Goal: Transaction & Acquisition: Purchase product/service

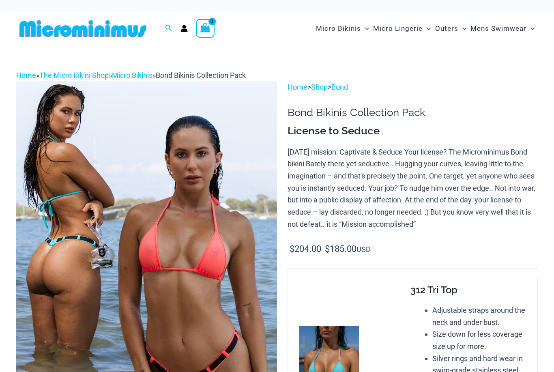
scroll to position [1162, 0]
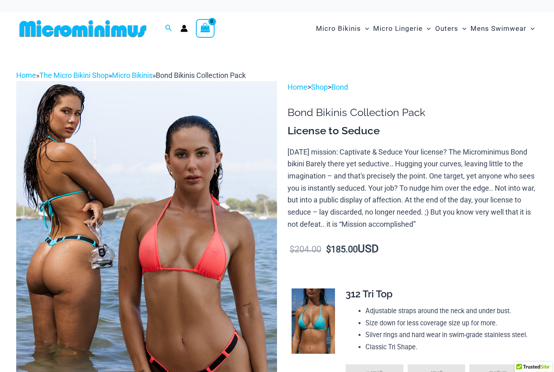
scroll to position [1162, 0]
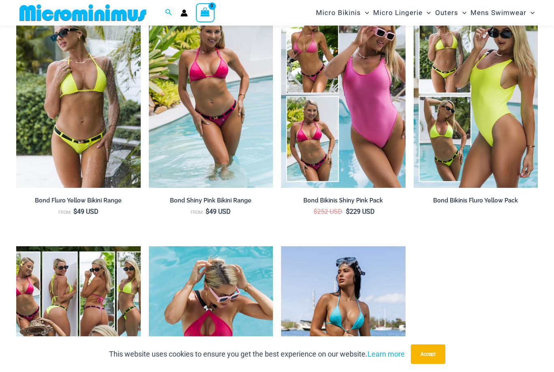
click at [149, 2] on img at bounding box center [149, 2] width 0 height 0
click at [414, 2] on img at bounding box center [414, 2] width 0 height 0
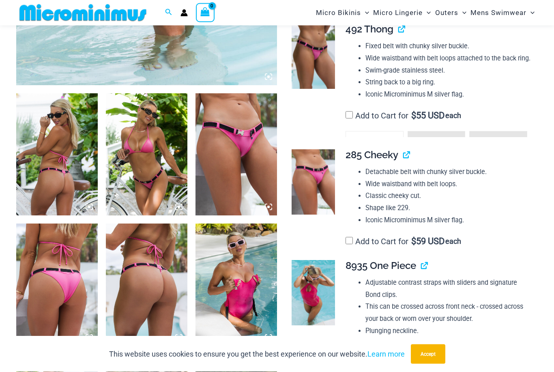
scroll to position [380, 0]
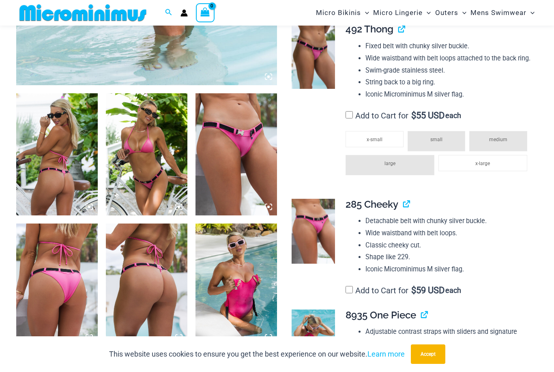
click at [506, 142] on span "medium" at bounding box center [498, 140] width 18 height 6
click at [505, 142] on span "medium" at bounding box center [498, 140] width 18 height 6
click at [504, 142] on span "medium" at bounding box center [498, 140] width 18 height 6
click at [441, 151] on li "small" at bounding box center [437, 141] width 58 height 20
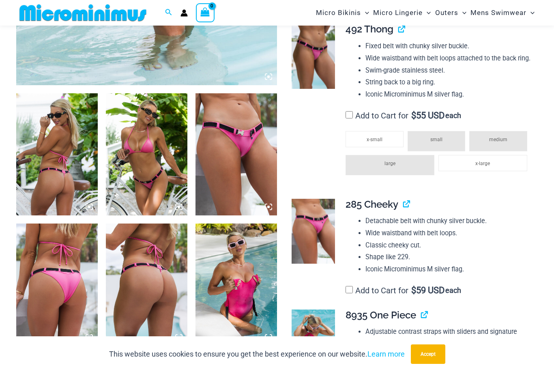
click at [441, 150] on li "small" at bounding box center [437, 141] width 58 height 20
click at [444, 147] on li "small" at bounding box center [437, 141] width 58 height 20
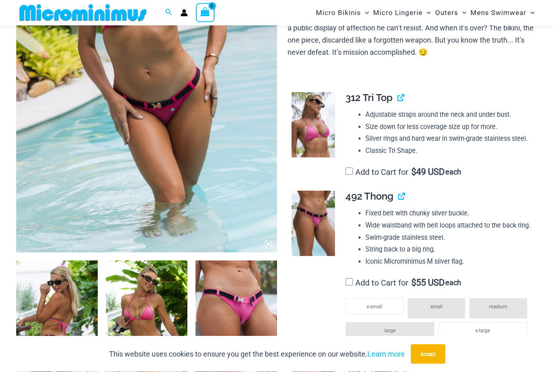
scroll to position [213, 0]
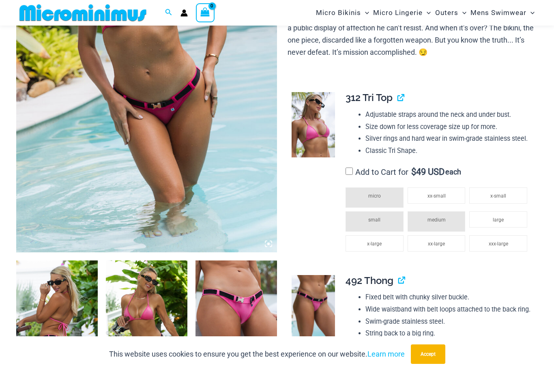
click at [379, 217] on span "small" at bounding box center [375, 220] width 12 height 6
click at [380, 218] on span "small" at bounding box center [375, 220] width 12 height 6
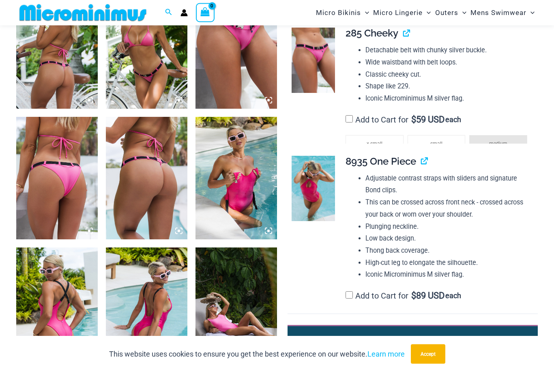
scroll to position [487, 0]
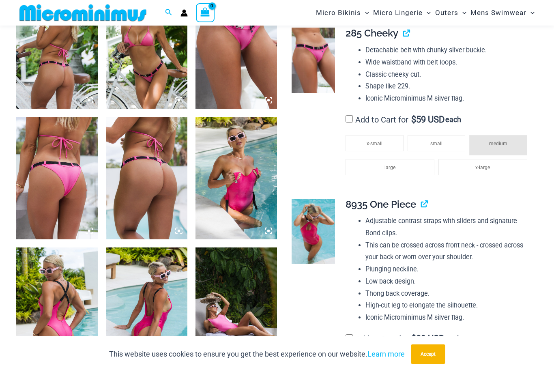
click at [502, 147] on span "medium" at bounding box center [498, 144] width 18 height 6
click at [509, 149] on li "medium" at bounding box center [499, 145] width 58 height 20
click at [509, 148] on li "medium" at bounding box center [499, 145] width 58 height 20
click at [448, 151] on li "small" at bounding box center [437, 143] width 58 height 16
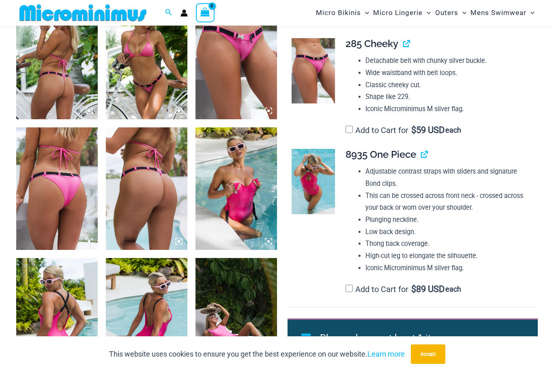
scroll to position [476, 0]
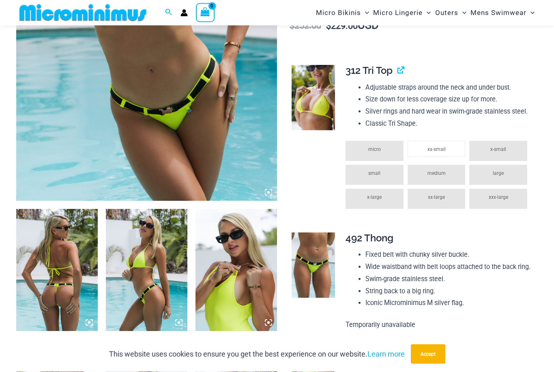
scroll to position [265, 0]
click at [449, 169] on li "medium" at bounding box center [437, 175] width 58 height 20
click at [448, 169] on li "medium" at bounding box center [437, 175] width 58 height 20
click at [438, 172] on li "medium" at bounding box center [437, 175] width 58 height 20
click at [444, 170] on span "medium" at bounding box center [437, 173] width 18 height 6
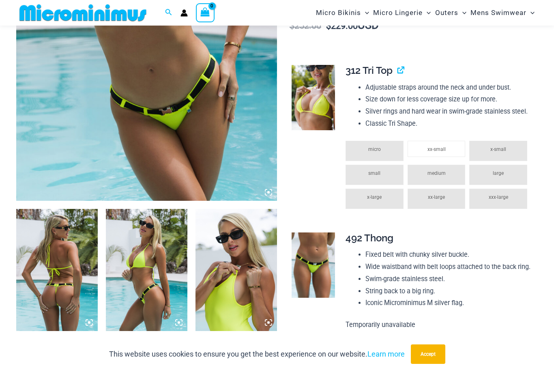
click at [444, 170] on span "medium" at bounding box center [437, 173] width 18 height 6
click at [439, 175] on li "medium" at bounding box center [437, 175] width 58 height 20
click at [441, 171] on span "medium" at bounding box center [437, 173] width 18 height 6
click at [454, 172] on li "medium" at bounding box center [437, 175] width 58 height 20
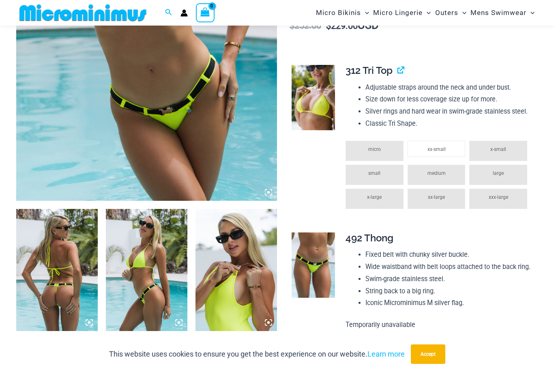
click at [454, 172] on li "medium" at bounding box center [437, 175] width 58 height 20
click at [444, 172] on li "medium" at bounding box center [437, 175] width 58 height 20
click at [444, 173] on li "medium" at bounding box center [437, 175] width 58 height 20
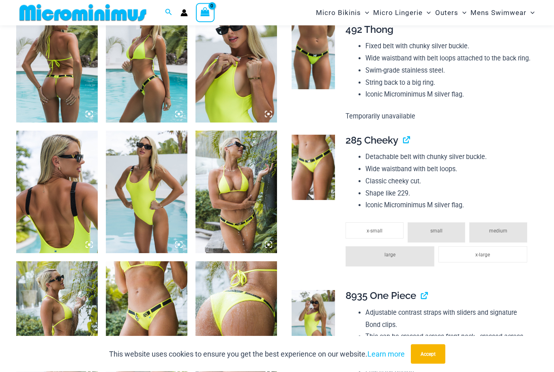
scroll to position [474, 0]
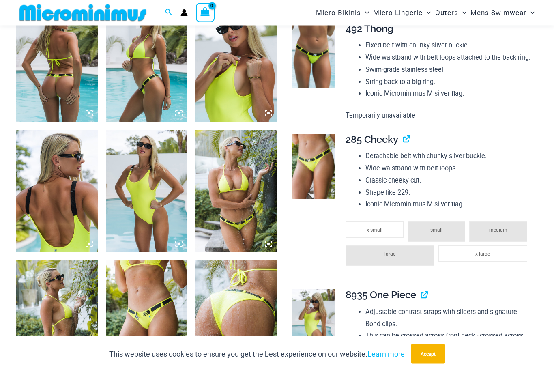
click at [492, 233] on span "medium" at bounding box center [498, 231] width 18 height 6
click at [492, 233] on span "medium" at bounding box center [498, 230] width 18 height 6
click at [443, 241] on li "small" at bounding box center [437, 232] width 58 height 20
click at [445, 237] on li "small" at bounding box center [437, 232] width 58 height 20
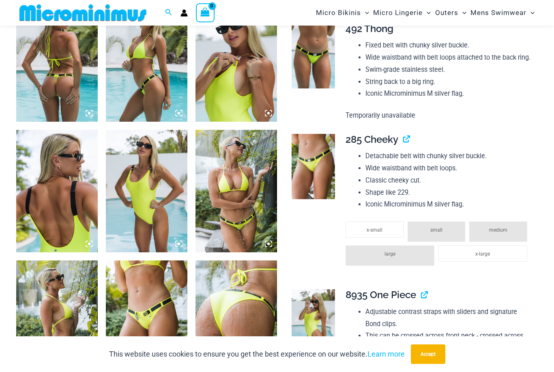
click at [445, 237] on li "small" at bounding box center [437, 232] width 58 height 20
click at [441, 233] on span "small" at bounding box center [437, 230] width 12 height 6
click at [442, 233] on span "small" at bounding box center [437, 230] width 12 height 6
click at [391, 233] on li "x-small" at bounding box center [375, 230] width 58 height 16
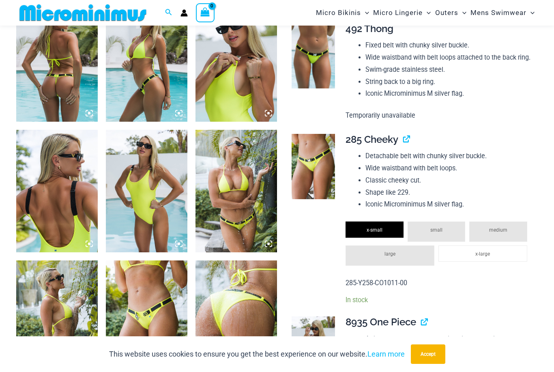
click at [436, 233] on span "small" at bounding box center [437, 230] width 12 height 6
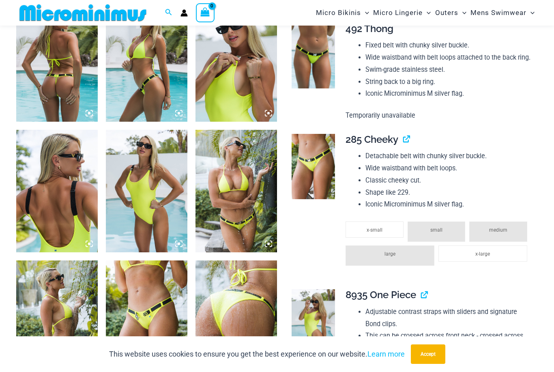
click at [441, 233] on span "small" at bounding box center [437, 230] width 12 height 6
click at [442, 233] on span "small" at bounding box center [437, 230] width 12 height 6
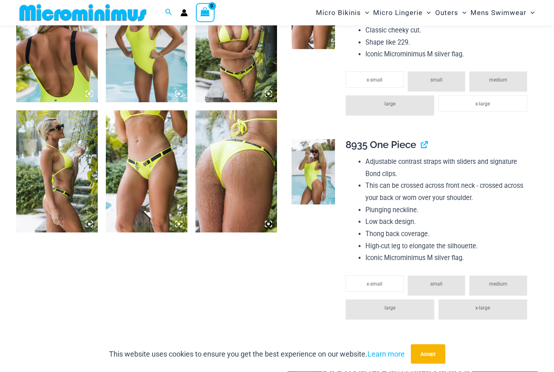
scroll to position [626, 0]
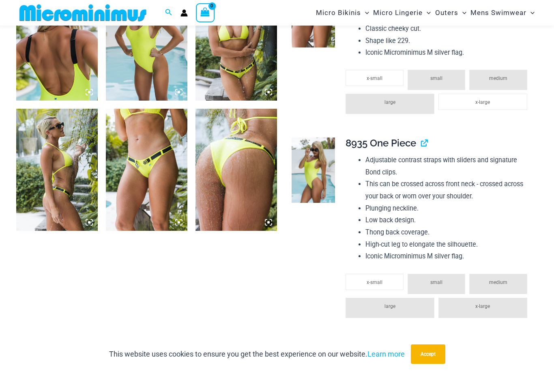
click at [440, 285] on span "small" at bounding box center [437, 283] width 12 height 6
click at [436, 285] on span "small" at bounding box center [437, 283] width 12 height 6
click at [432, 285] on span "small" at bounding box center [437, 283] width 12 height 6
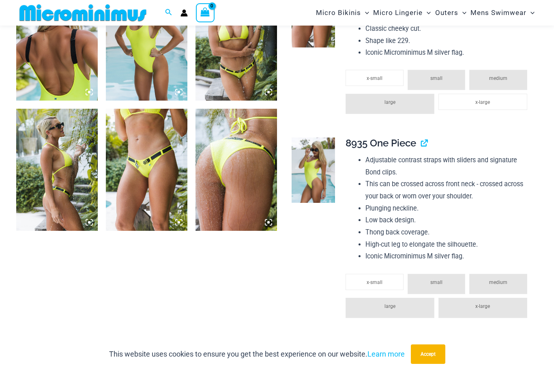
click at [430, 287] on li "small" at bounding box center [437, 284] width 58 height 20
click at [430, 286] on li "small" at bounding box center [437, 284] width 58 height 20
click at [432, 285] on span "small" at bounding box center [437, 283] width 12 height 6
click at [433, 284] on span "small" at bounding box center [437, 283] width 12 height 6
click at [431, 285] on span "small" at bounding box center [437, 283] width 12 height 6
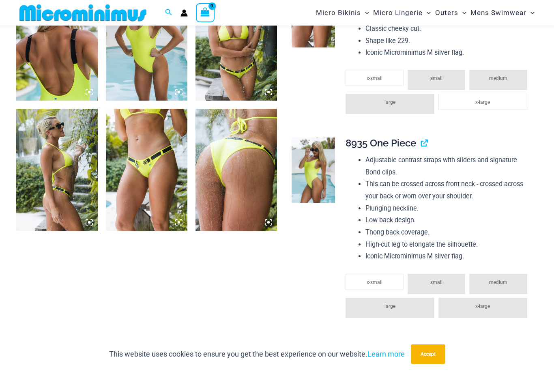
click at [429, 288] on li "small" at bounding box center [437, 284] width 58 height 20
click at [431, 285] on span "small" at bounding box center [437, 283] width 12 height 6
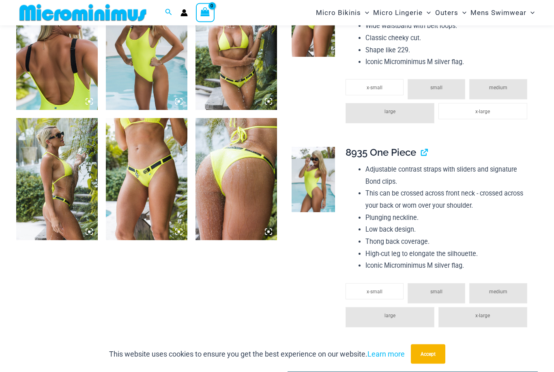
scroll to position [619, 0]
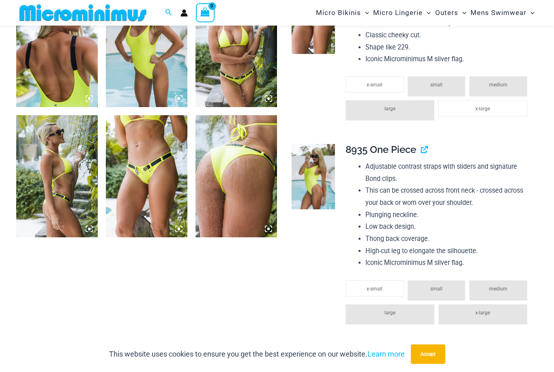
click at [432, 292] on span "small" at bounding box center [437, 289] width 12 height 6
click at [432, 291] on span "small" at bounding box center [437, 289] width 12 height 6
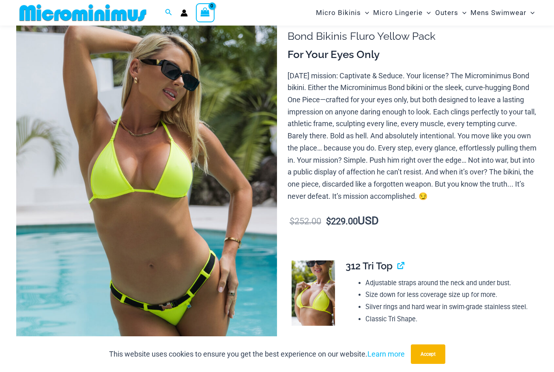
scroll to position [68, 0]
